Goal: Entertainment & Leisure: Browse casually

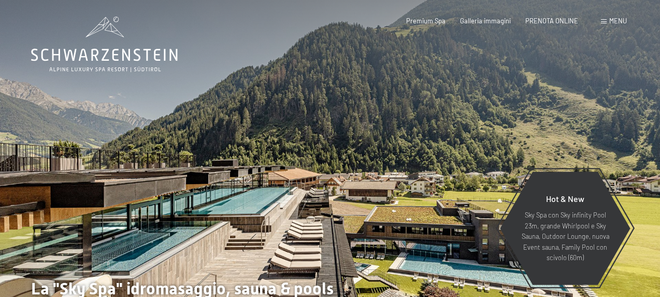
click at [618, 21] on span "Menu" at bounding box center [619, 21] width 18 height 8
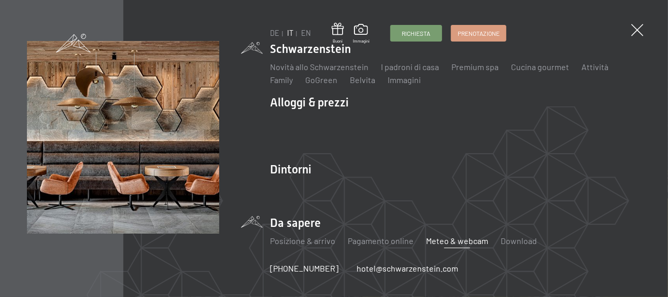
click at [448, 240] on link "Meteo & webcam" at bounding box center [457, 240] width 62 height 10
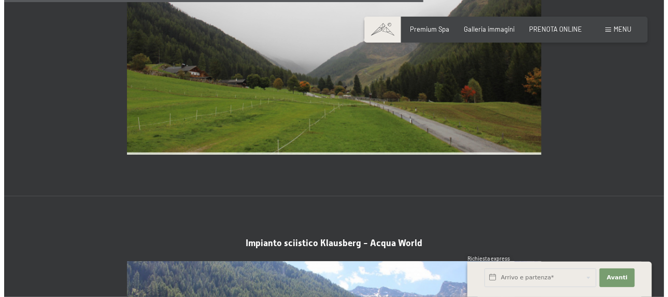
scroll to position [2125, 0]
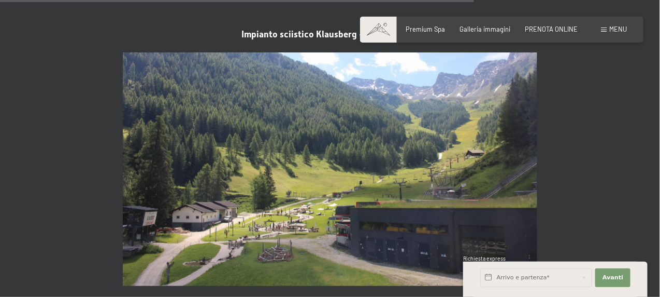
click at [611, 27] on span "Menu" at bounding box center [619, 29] width 18 height 8
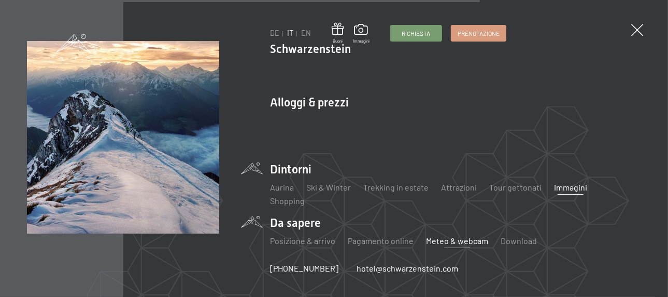
click at [558, 187] on link "Immagini" at bounding box center [570, 187] width 33 height 10
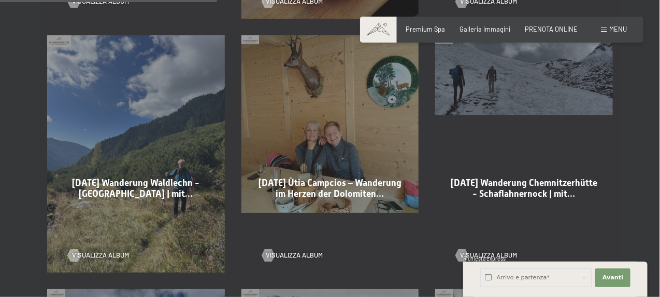
scroll to position [778, 0]
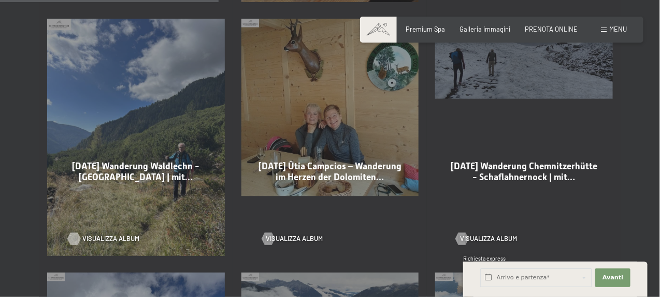
click at [112, 234] on span "Visualizza album" at bounding box center [110, 238] width 57 height 9
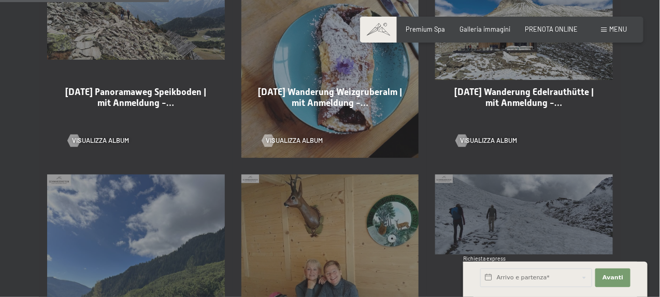
scroll to position [518, 0]
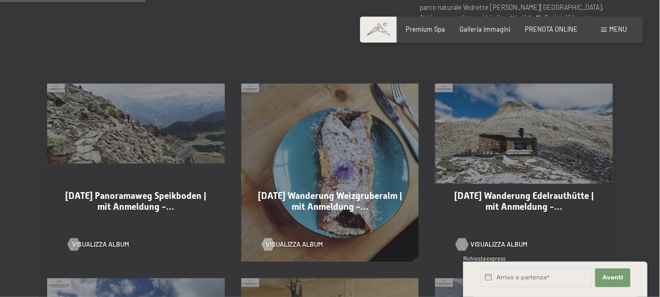
click at [482, 239] on span "Visualizza album" at bounding box center [499, 243] width 57 height 9
click at [304, 239] on span "Visualizza album" at bounding box center [305, 243] width 57 height 9
click at [120, 239] on span "Visualizza album" at bounding box center [110, 243] width 57 height 9
click at [110, 239] on span "Visualizza album" at bounding box center [110, 243] width 57 height 9
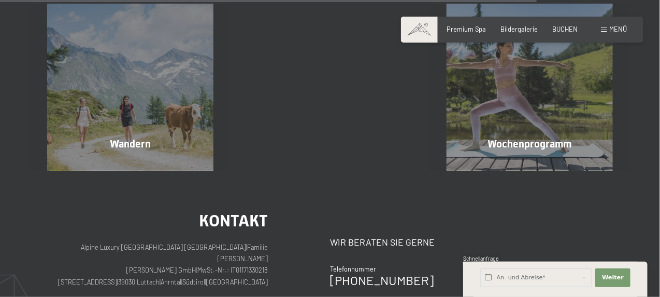
scroll to position [2696, 0]
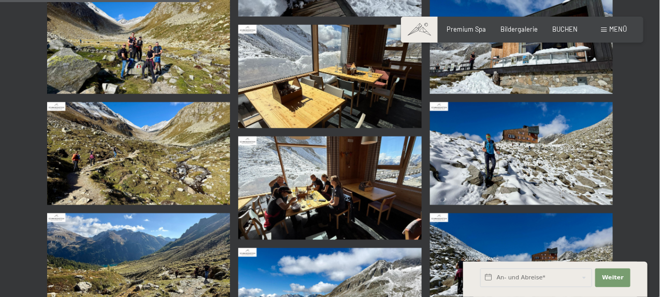
scroll to position [415, 0]
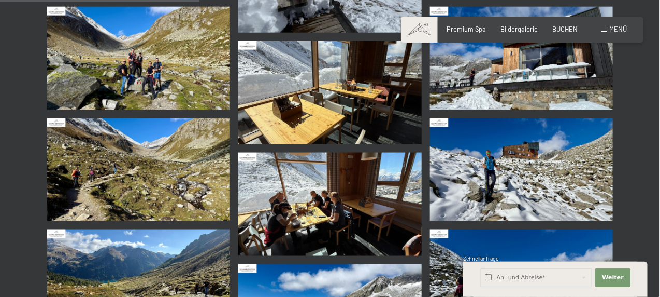
click at [364, 204] on img at bounding box center [329, 203] width 183 height 103
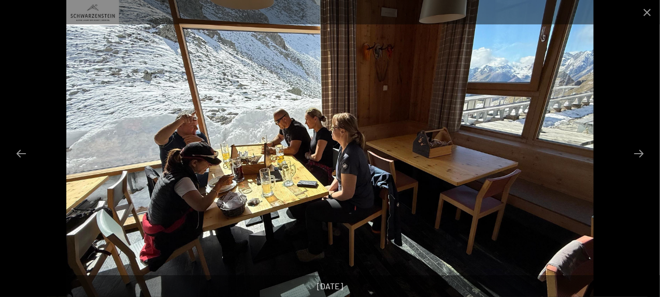
scroll to position [570, 0]
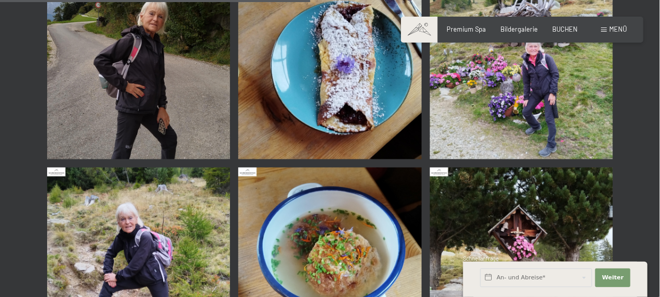
scroll to position [622, 0]
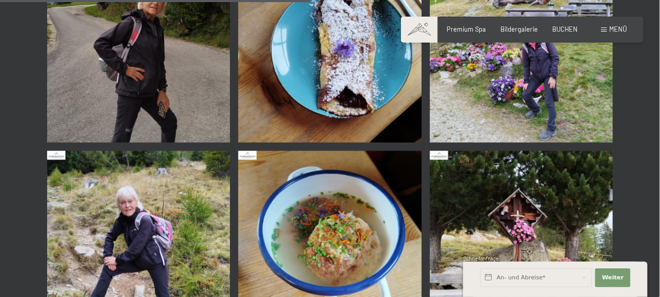
click at [348, 222] on img at bounding box center [329, 242] width 183 height 183
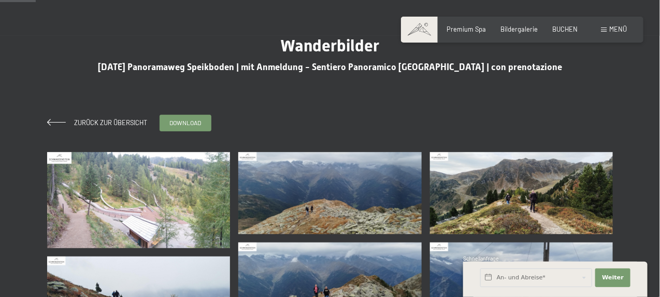
scroll to position [104, 0]
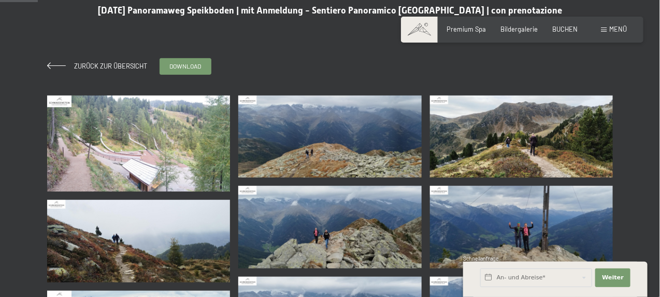
click at [156, 111] on img at bounding box center [138, 143] width 183 height 96
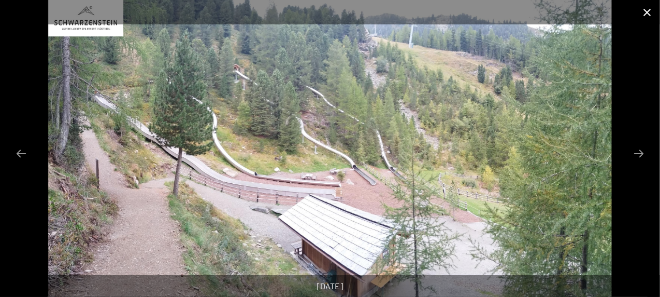
click at [643, 11] on button "Close gallery" at bounding box center [647, 12] width 26 height 24
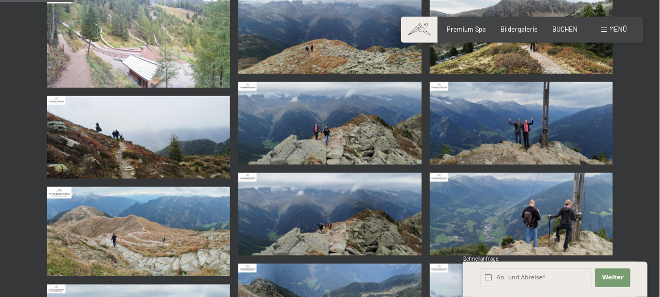
scroll to position [156, 0]
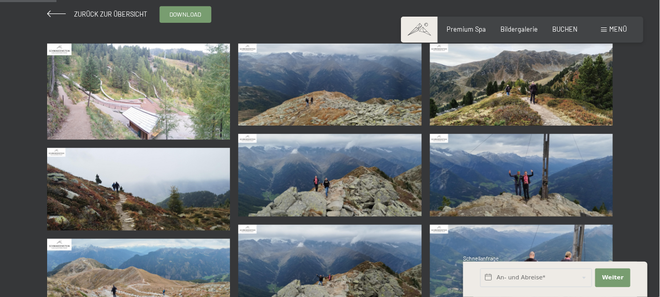
click at [367, 164] on img at bounding box center [329, 175] width 183 height 82
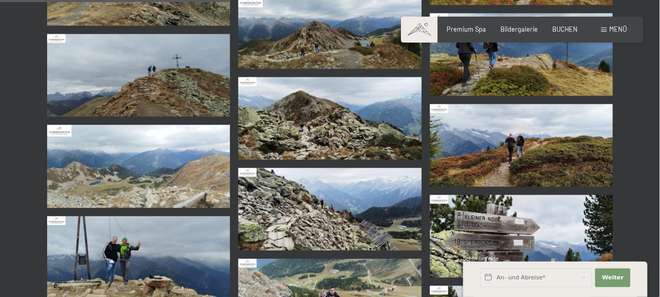
scroll to position [674, 0]
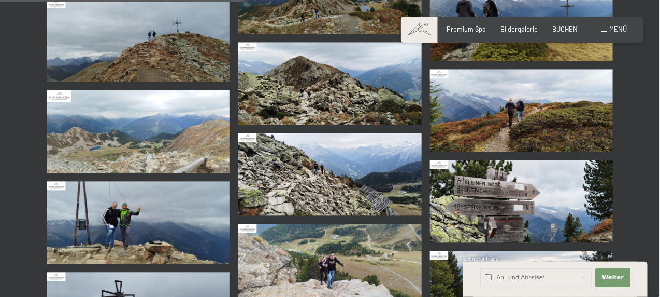
click at [134, 203] on img at bounding box center [138, 222] width 183 height 82
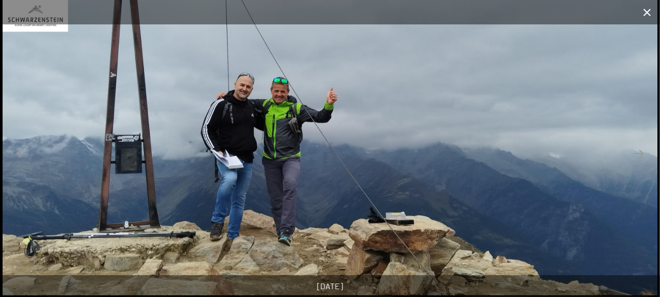
click at [653, 12] on button "Close gallery" at bounding box center [647, 12] width 26 height 24
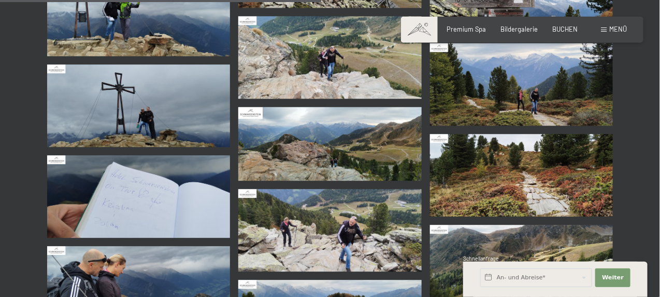
scroll to position [933, 0]
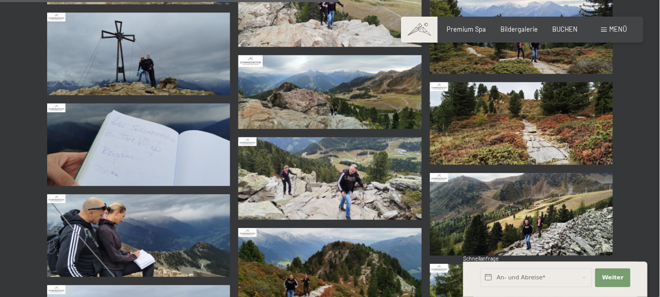
click at [151, 136] on img at bounding box center [138, 144] width 183 height 82
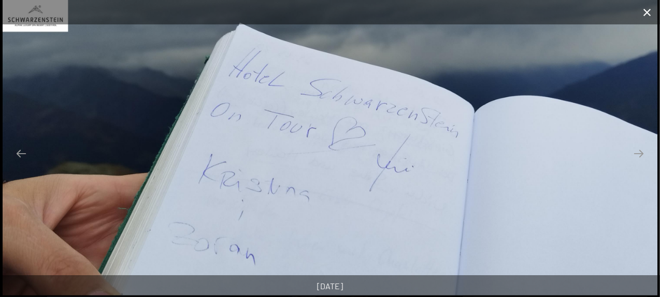
click at [645, 8] on button "Close gallery" at bounding box center [647, 12] width 26 height 24
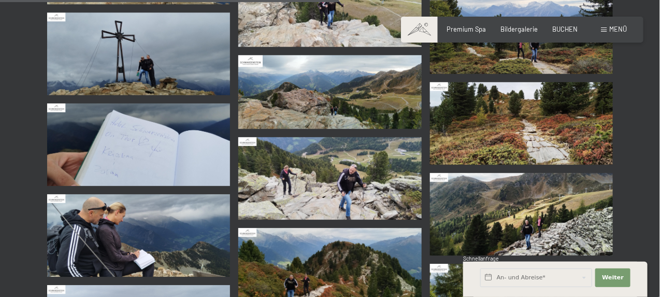
click at [359, 168] on img at bounding box center [329, 178] width 183 height 82
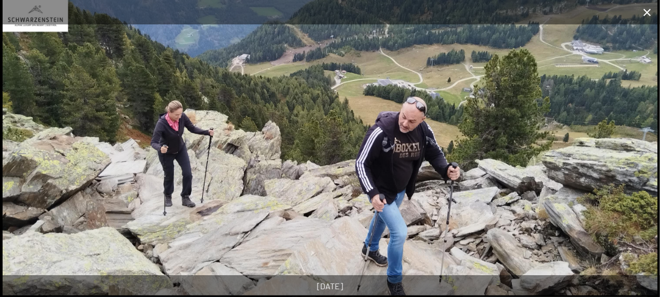
click at [647, 8] on button "Close gallery" at bounding box center [647, 12] width 26 height 24
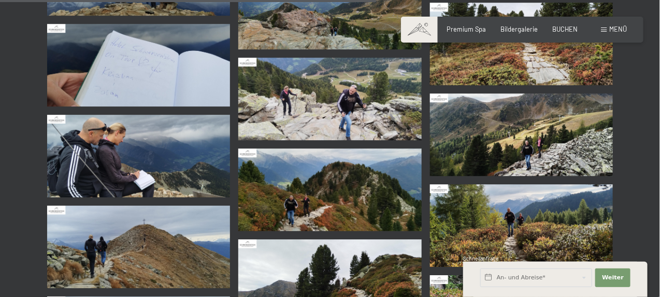
scroll to position [1037, 0]
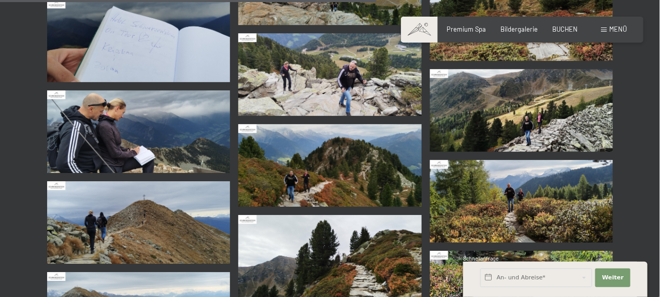
click at [537, 110] on img at bounding box center [521, 110] width 183 height 82
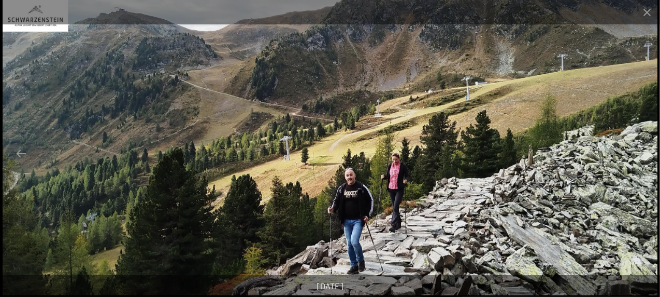
scroll to position [1140, 0]
click at [650, 22] on button "Close gallery" at bounding box center [647, 12] width 26 height 24
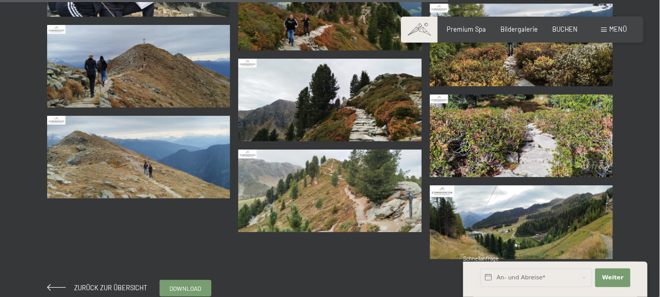
scroll to position [1244, 0]
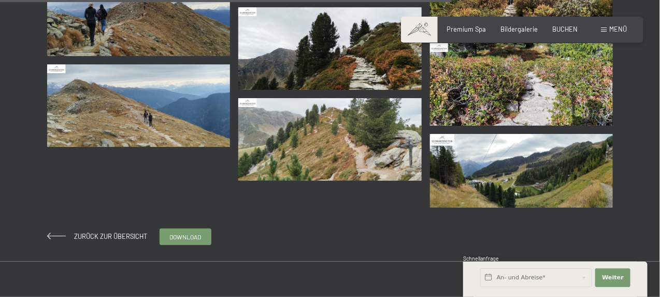
click at [353, 137] on img at bounding box center [329, 139] width 183 height 82
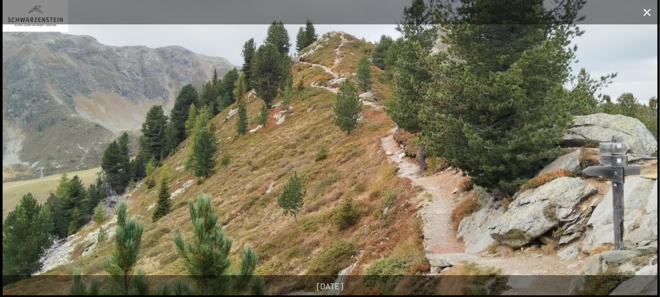
click at [650, 13] on button "Close gallery" at bounding box center [647, 12] width 26 height 24
